Goal: Task Accomplishment & Management: Manage account settings

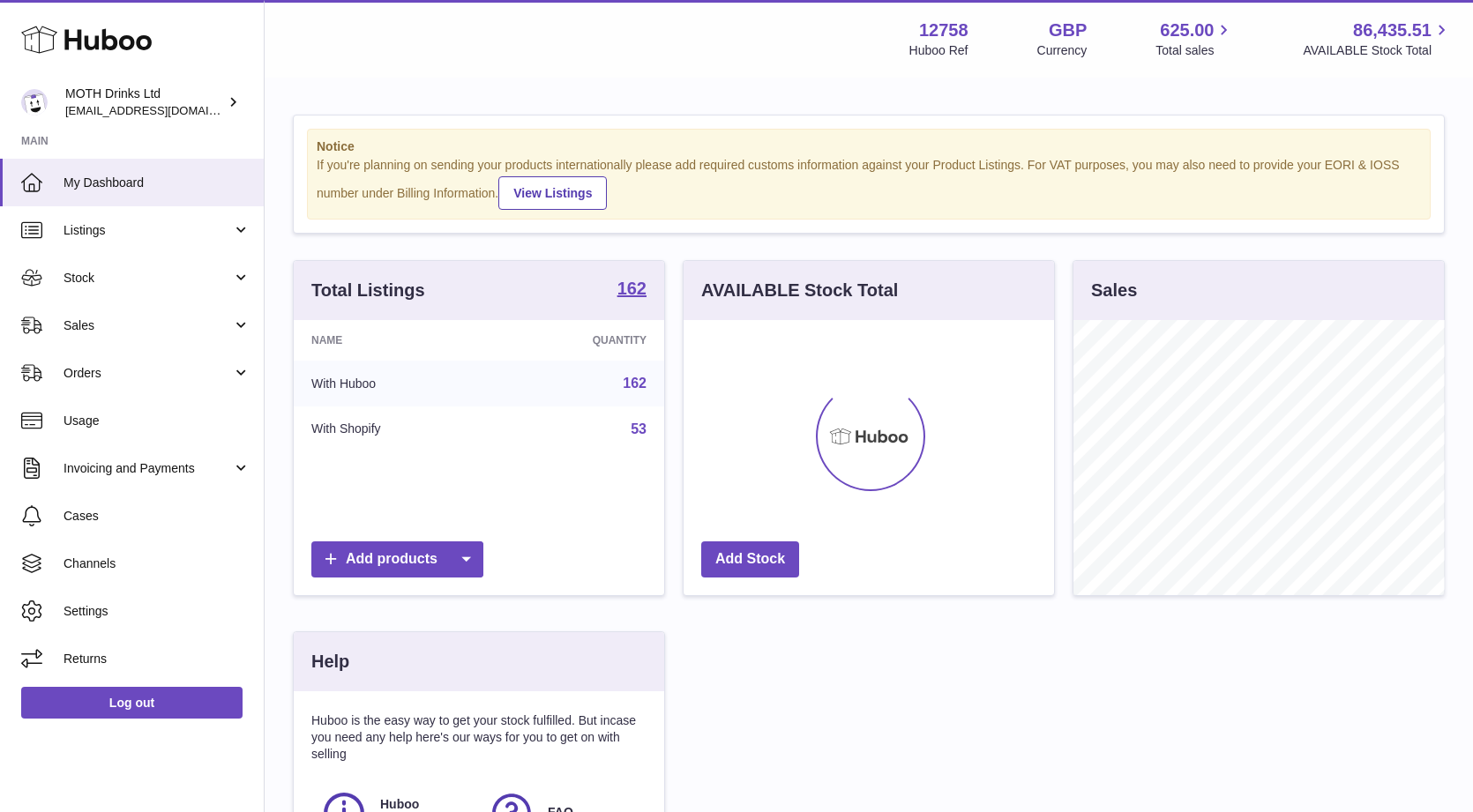
scroll to position [274, 371]
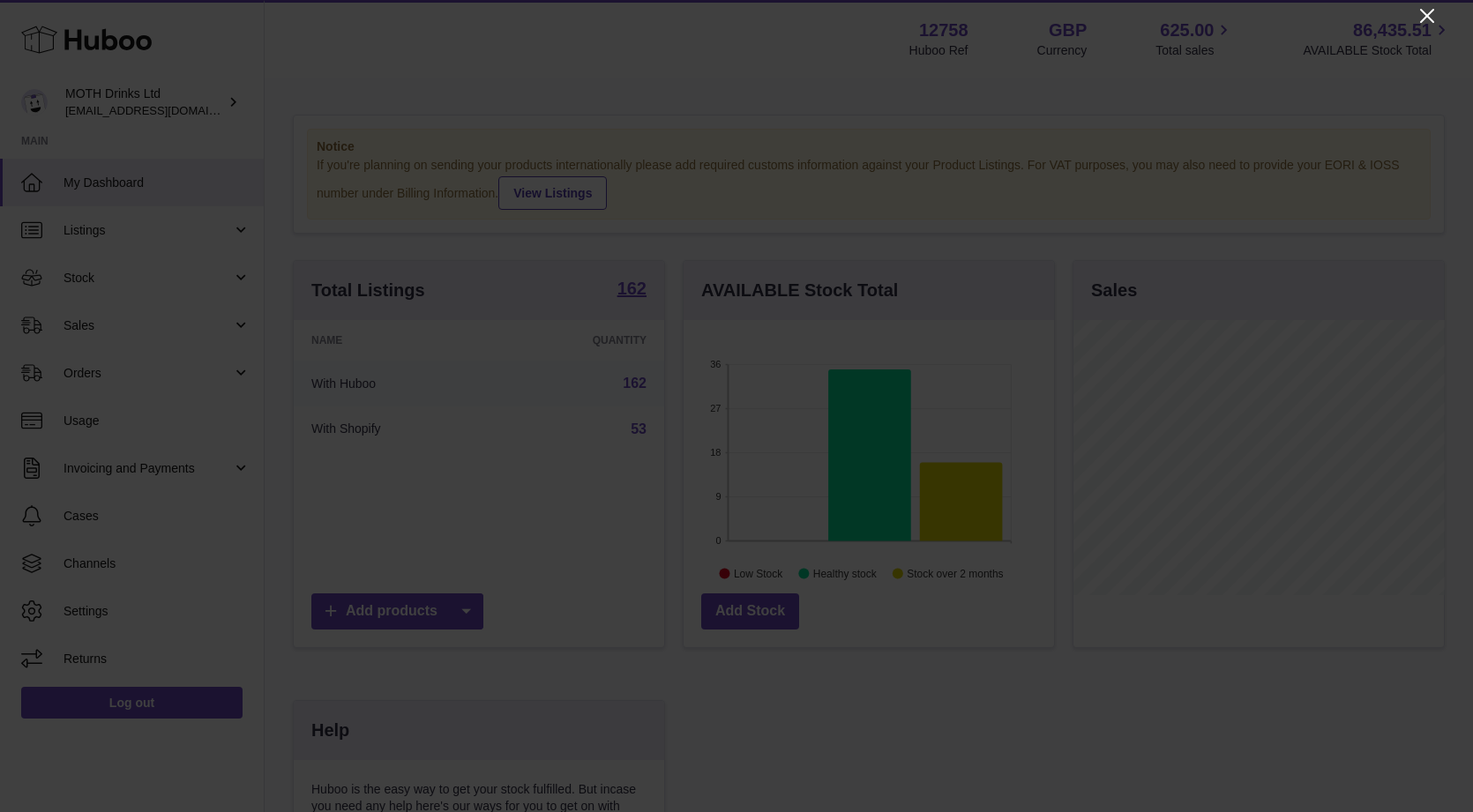
click at [1423, 15] on icon "Close" at bounding box center [1427, 15] width 21 height 21
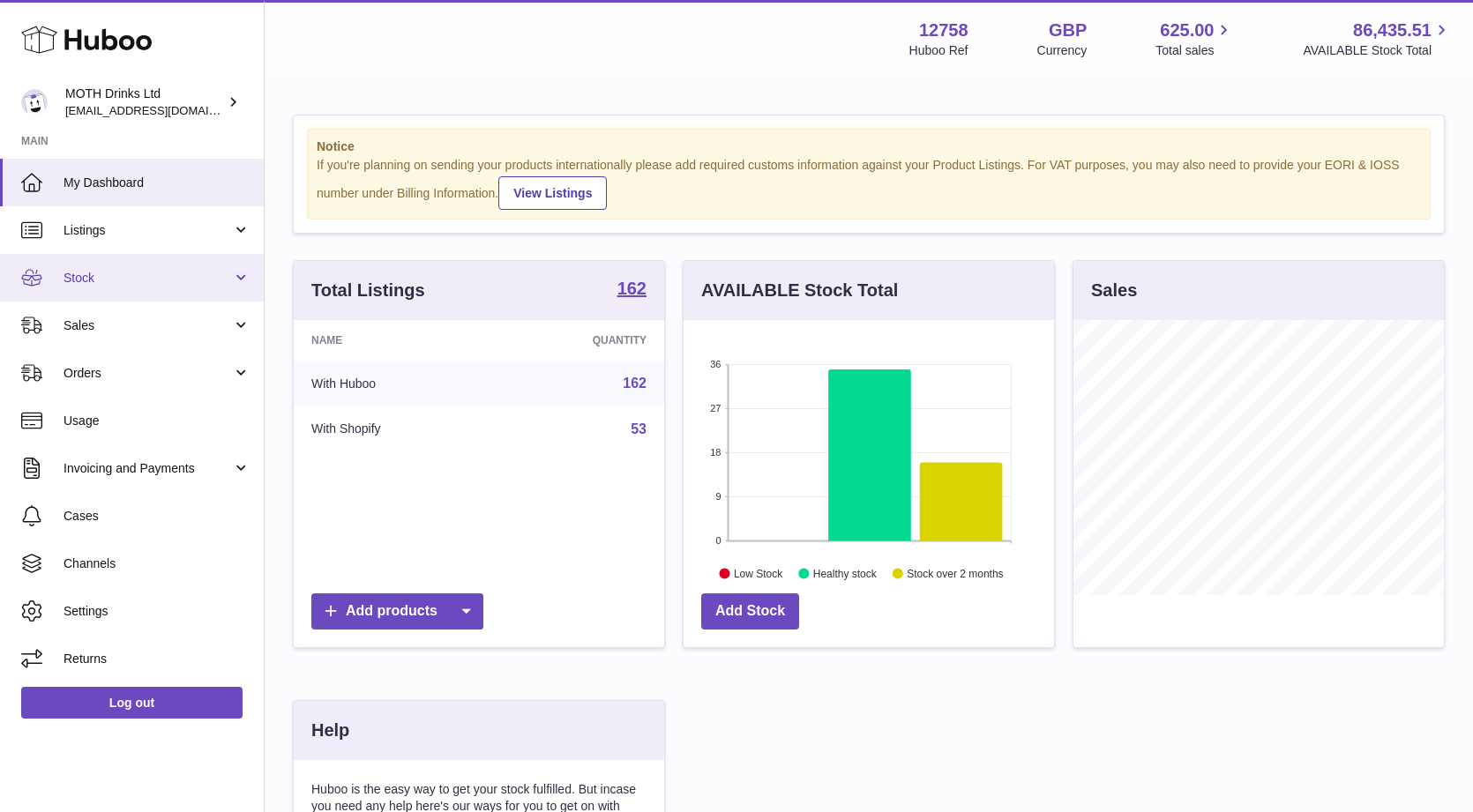
click at [168, 270] on span "Stock" at bounding box center [147, 279] width 168 height 16
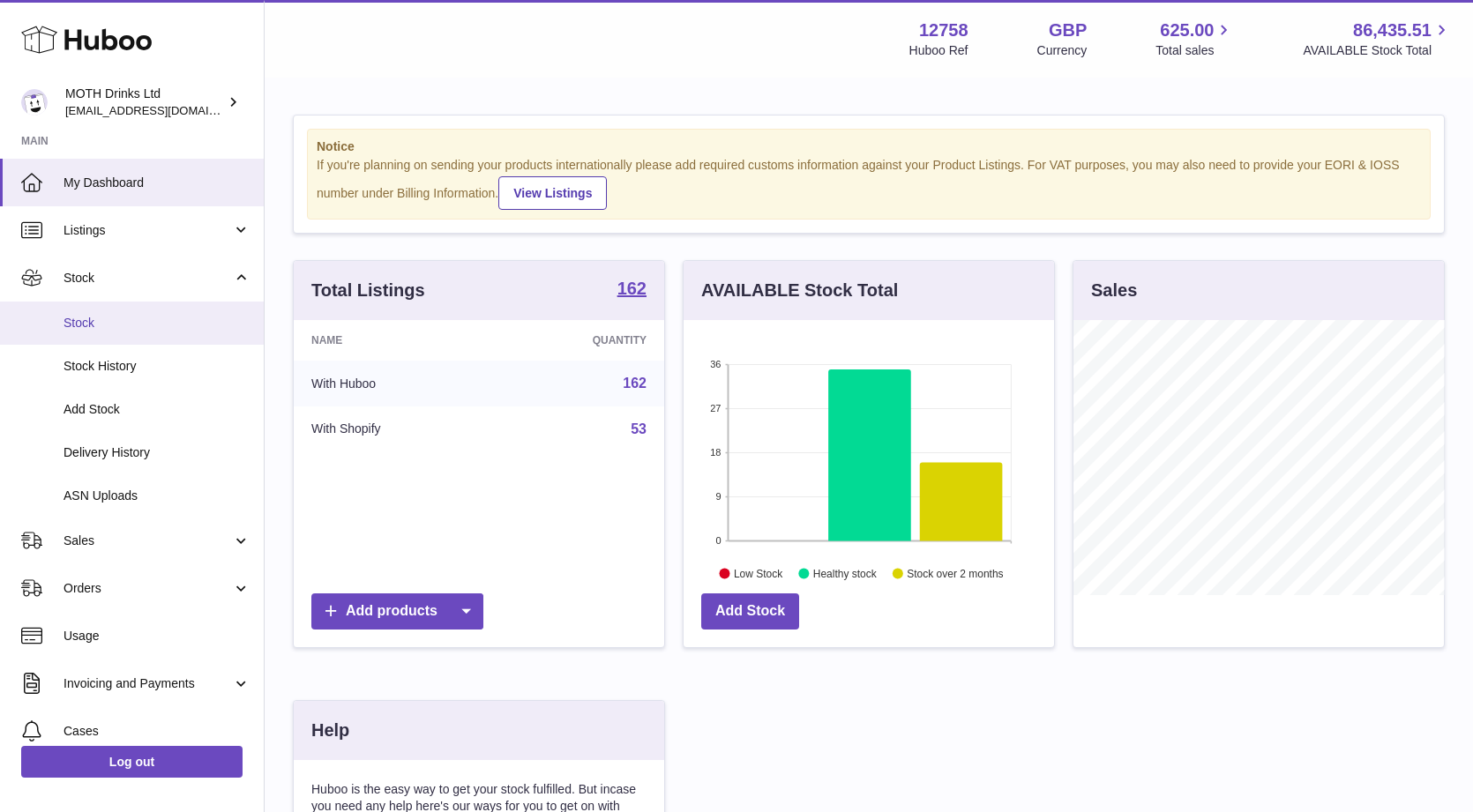
click at [140, 324] on span "Stock" at bounding box center [157, 323] width 187 height 16
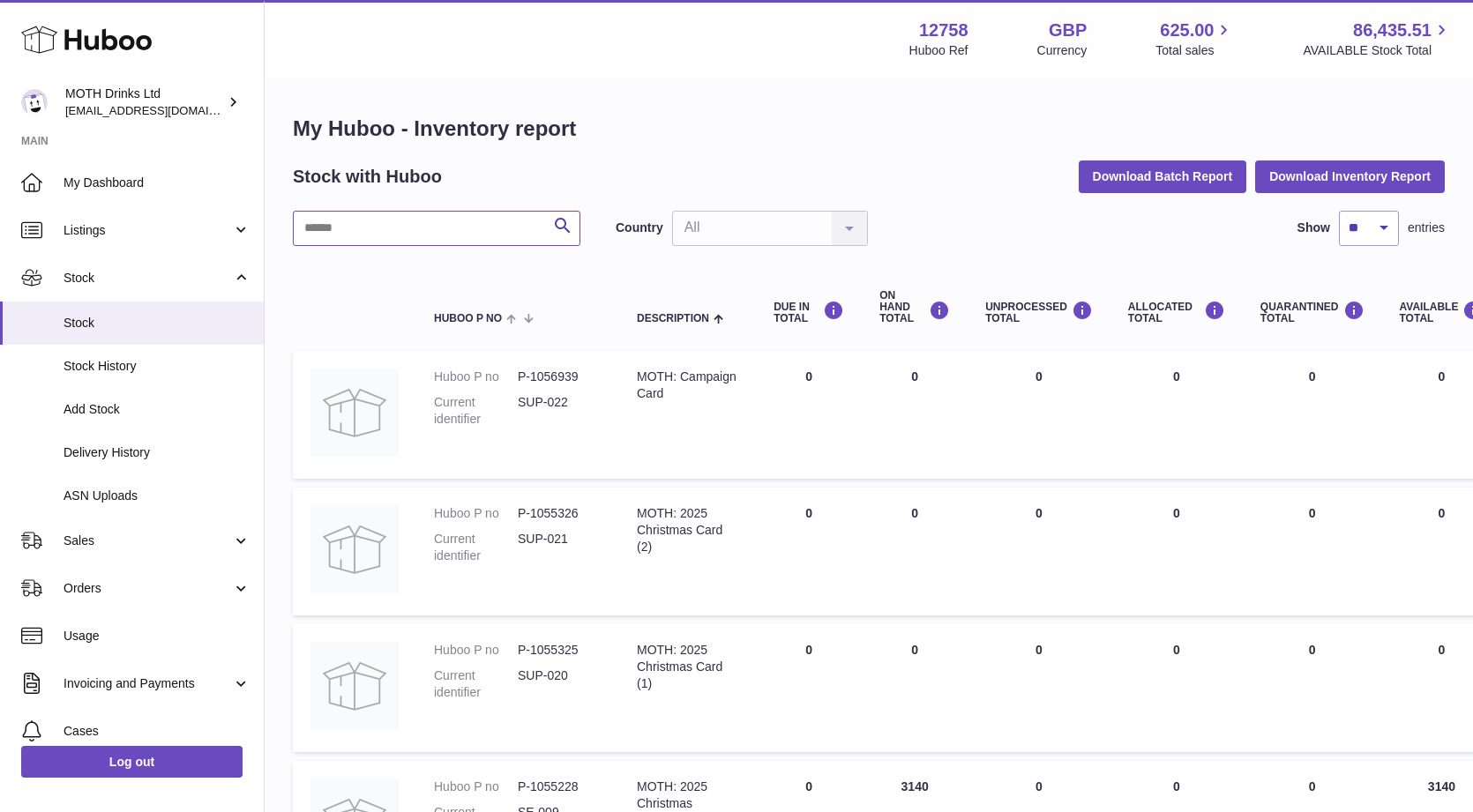
click at [482, 225] on input "text" at bounding box center [437, 228] width 288 height 36
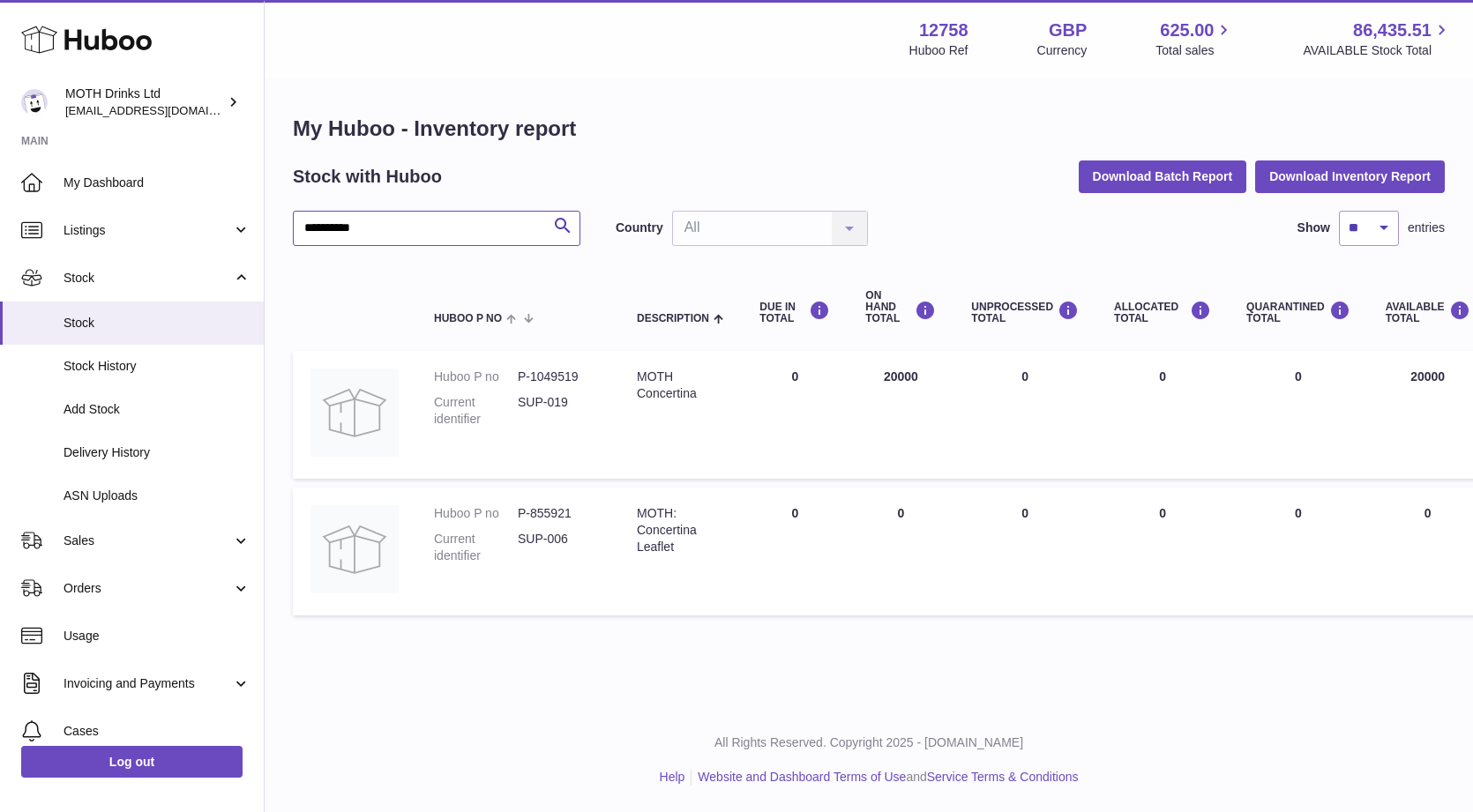
type input "**********"
